Goal: Check status

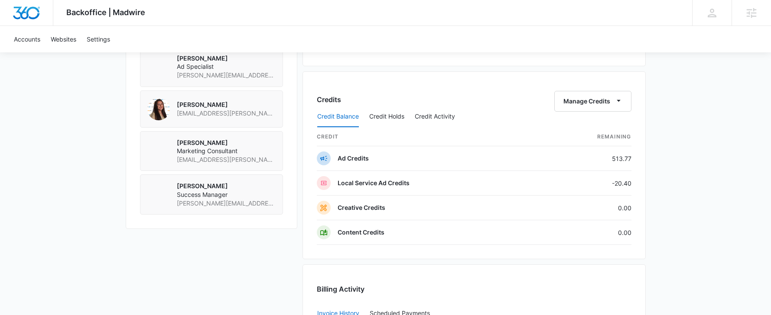
scroll to position [703, 0]
